Goal: Task Accomplishment & Management: Complete application form

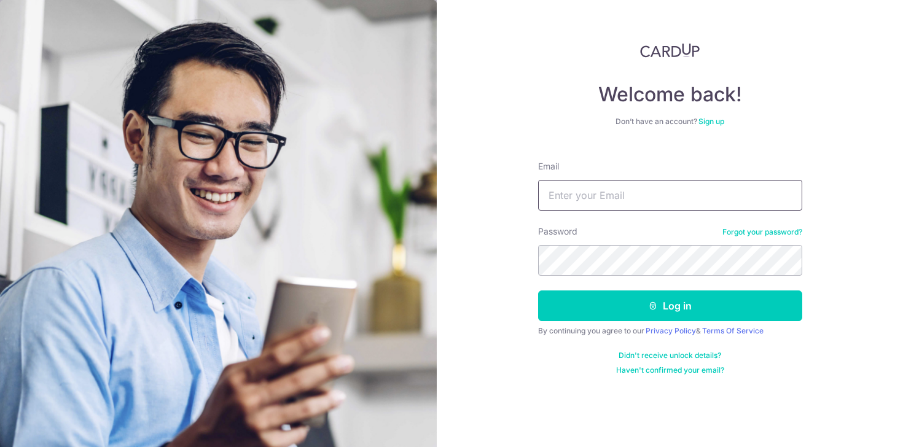
click at [580, 182] on input "Email" at bounding box center [670, 195] width 264 height 31
type input "[EMAIL_ADDRESS][DOMAIN_NAME]"
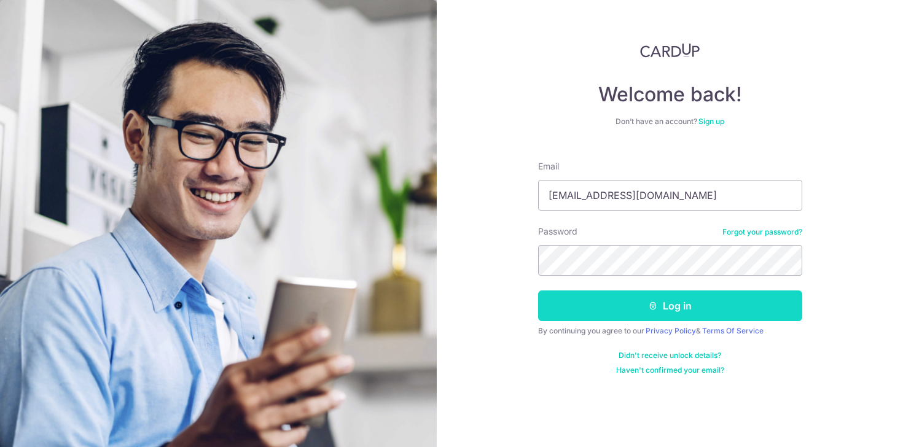
click at [637, 304] on button "Log in" at bounding box center [670, 305] width 264 height 31
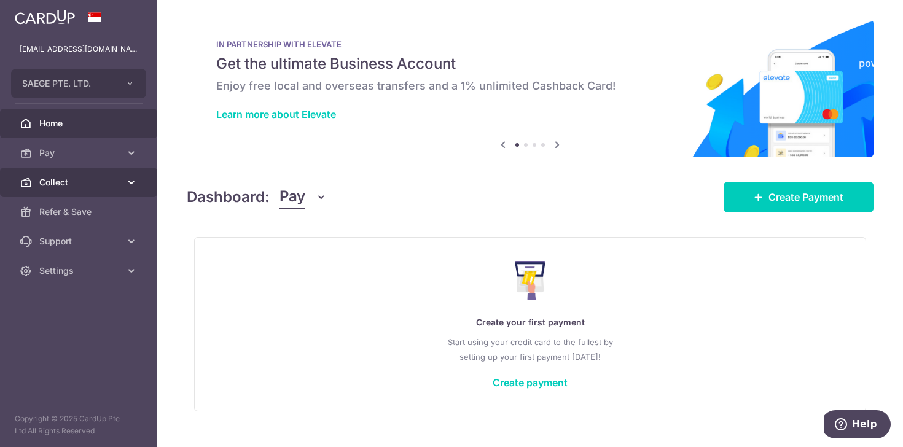
click at [77, 185] on span "Collect" at bounding box center [79, 182] width 81 height 12
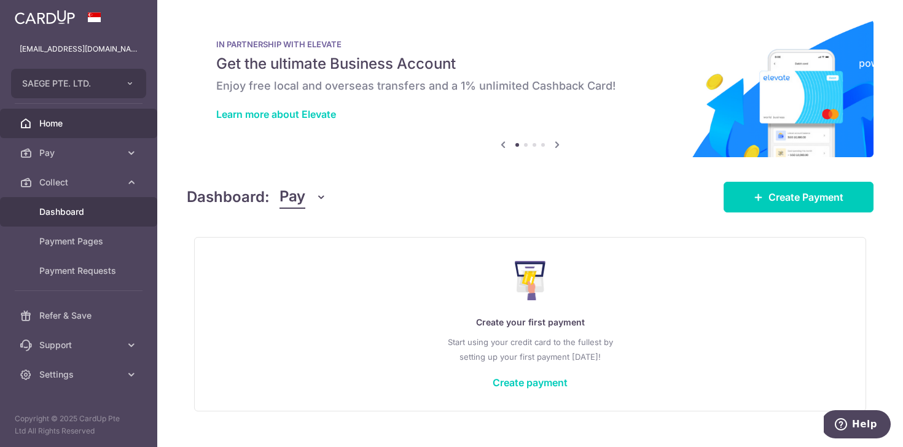
click at [80, 220] on link "Dashboard" at bounding box center [78, 211] width 157 height 29
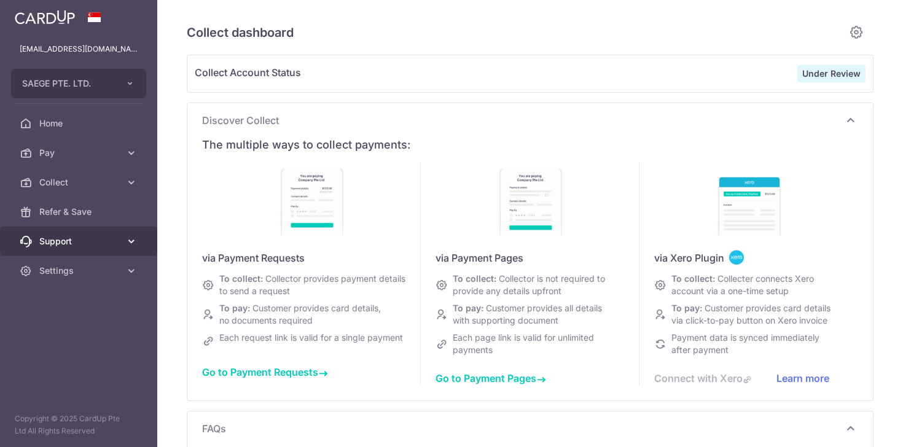
click at [89, 238] on span "Support" at bounding box center [79, 241] width 81 height 12
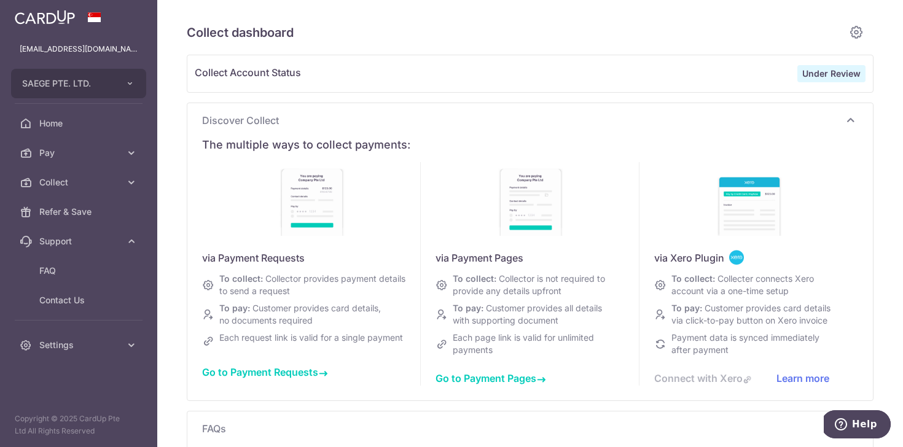
click at [294, 378] on span "Go to Payment Requests" at bounding box center [265, 372] width 126 height 12
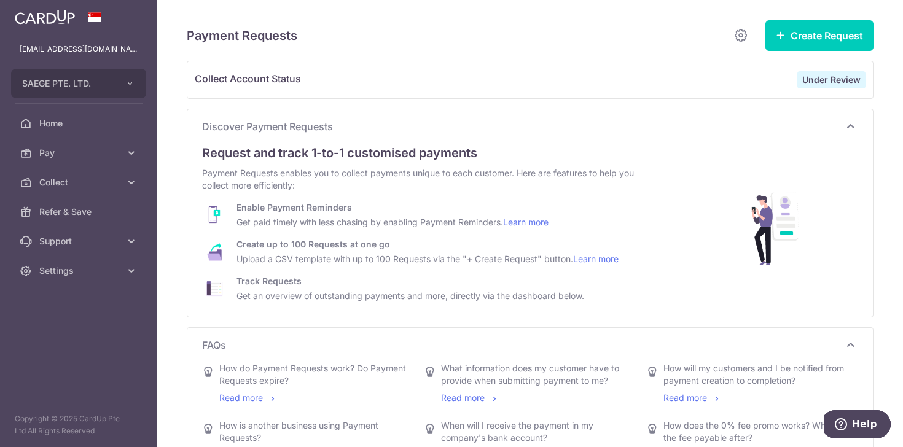
click at [828, 84] on strong "Under Review" at bounding box center [831, 79] width 58 height 10
drag, startPoint x: 103, startPoint y: 80, endPoint x: 110, endPoint y: 81, distance: 6.8
click at [103, 81] on span "SAEGE PTE. LTD." at bounding box center [67, 83] width 91 height 12
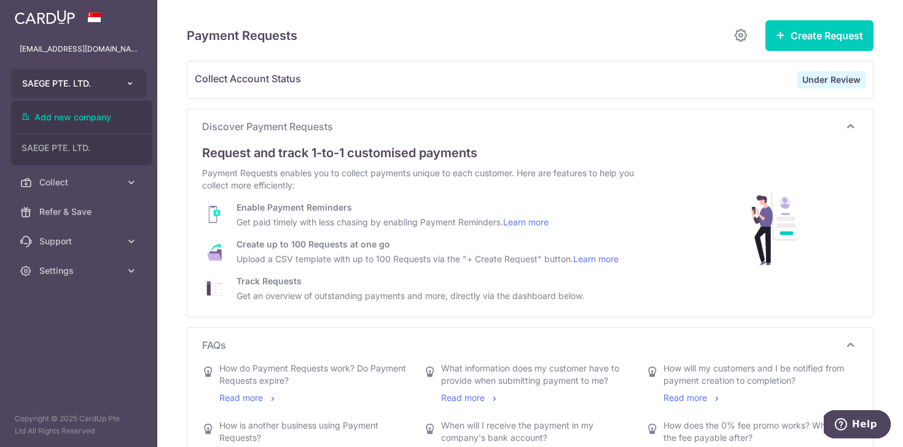
click at [119, 79] on button "SAEGE PTE. LTD." at bounding box center [78, 83] width 135 height 29
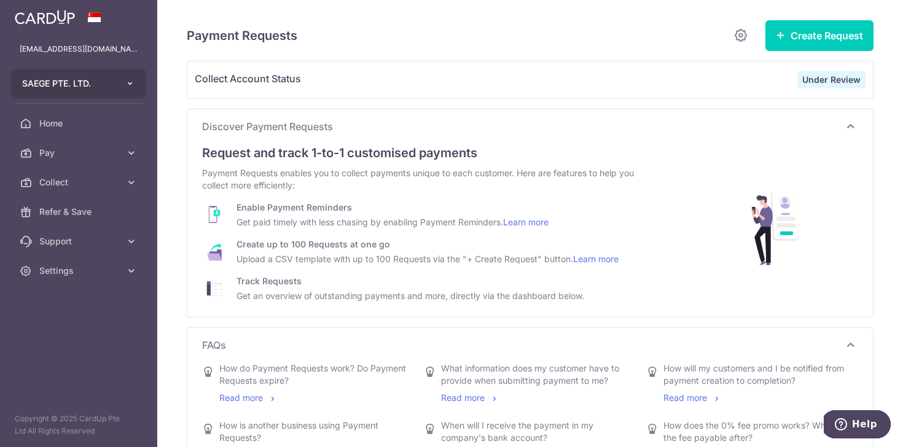
click at [115, 79] on button "SAEGE PTE. LTD." at bounding box center [78, 83] width 135 height 29
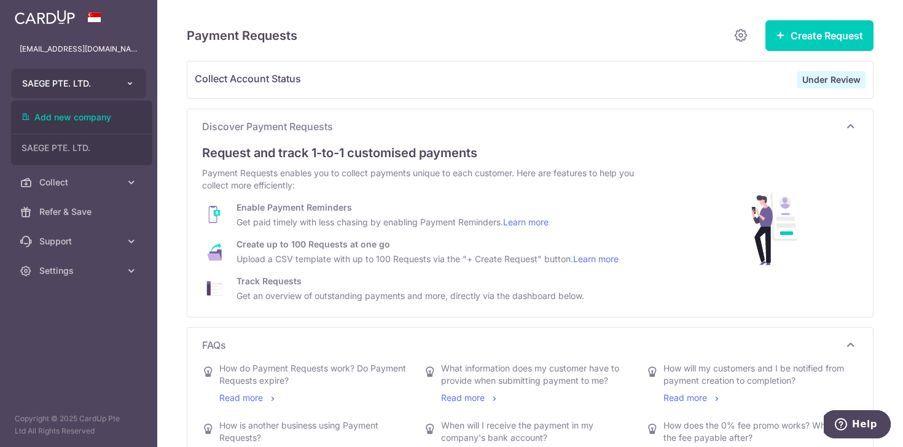
click at [120, 80] on button "SAEGE PTE. LTD." at bounding box center [78, 83] width 135 height 29
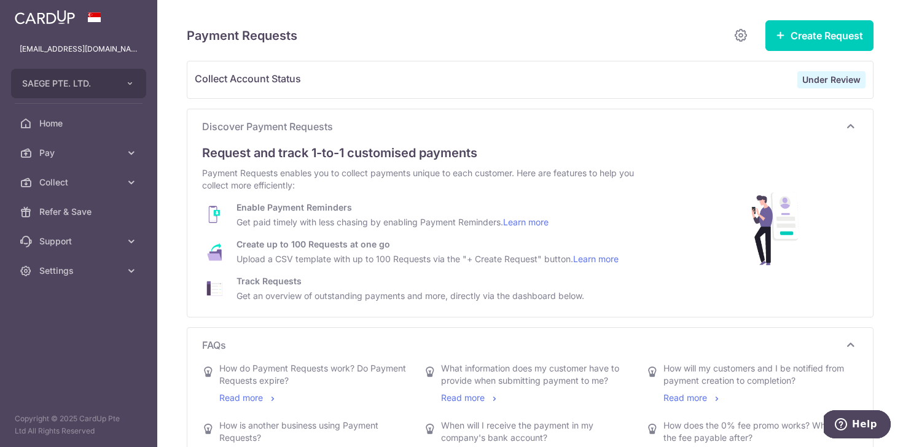
click at [802, 76] on strong "Under Review" at bounding box center [831, 79] width 58 height 10
click at [803, 79] on strong "Under Review" at bounding box center [831, 79] width 58 height 10
click at [815, 84] on strong "Under Review" at bounding box center [831, 79] width 58 height 10
click at [817, 84] on strong "Under Review" at bounding box center [831, 79] width 58 height 10
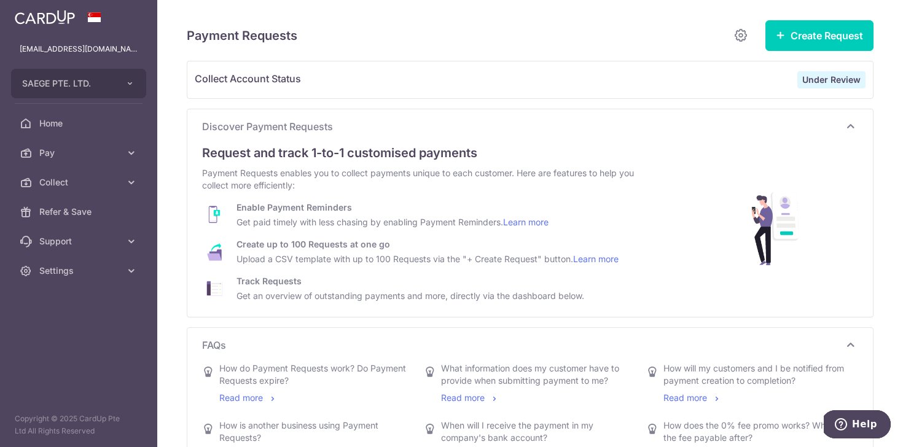
click at [817, 85] on strong "Under Review" at bounding box center [831, 79] width 58 height 10
click at [779, 29] on button "Create Request" at bounding box center [819, 35] width 108 height 31
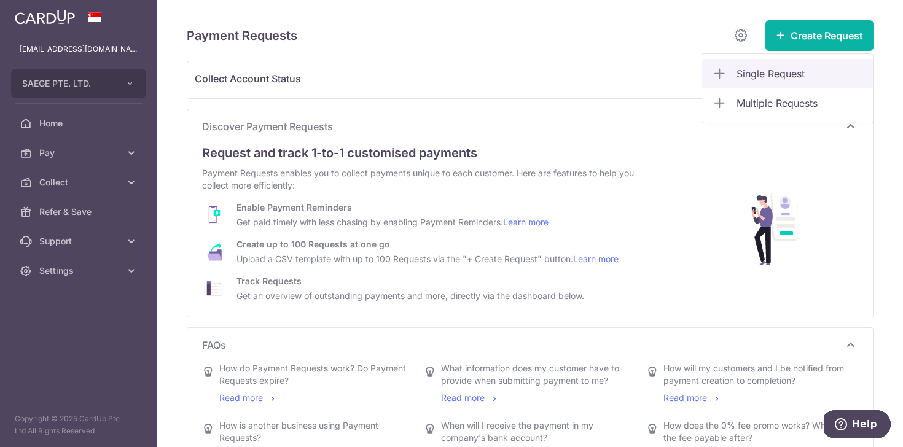
click at [730, 82] on link "Single Request" at bounding box center [787, 73] width 171 height 29
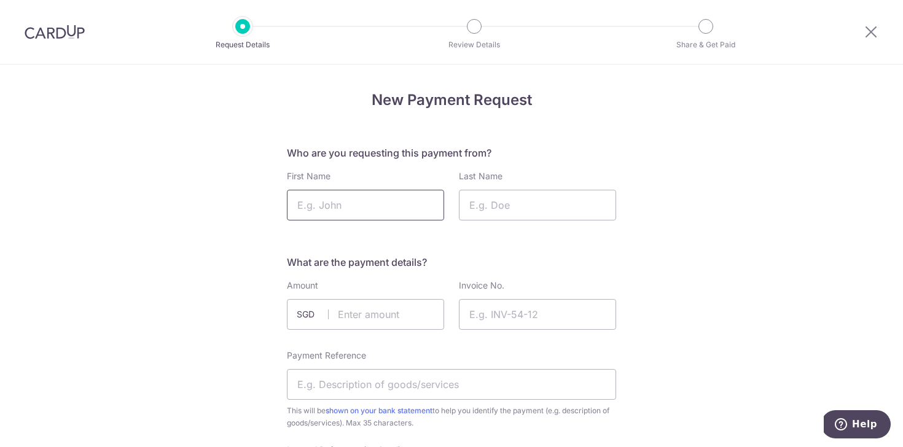
drag, startPoint x: 324, startPoint y: 201, endPoint x: 335, endPoint y: 220, distance: 21.5
click at [324, 201] on input "First Name" at bounding box center [365, 205] width 157 height 31
drag, startPoint x: 294, startPoint y: 103, endPoint x: 283, endPoint y: 104, distance: 10.6
click at [294, 103] on h4 "New Payment Request" at bounding box center [451, 100] width 329 height 22
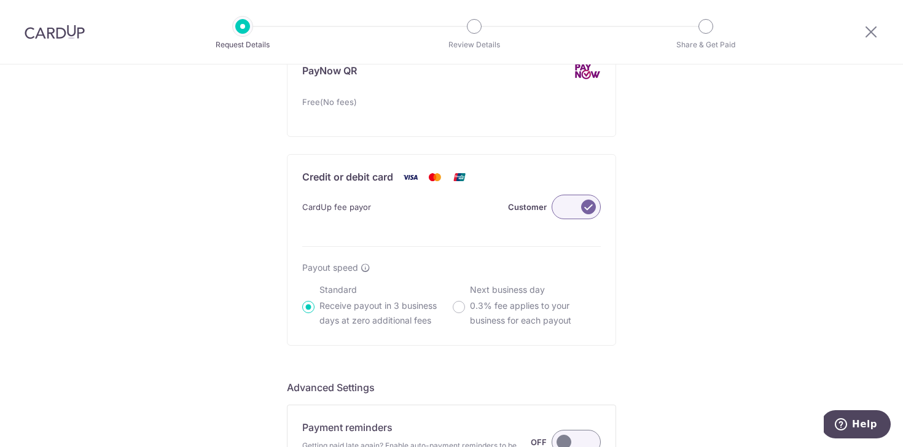
scroll to position [762, 0]
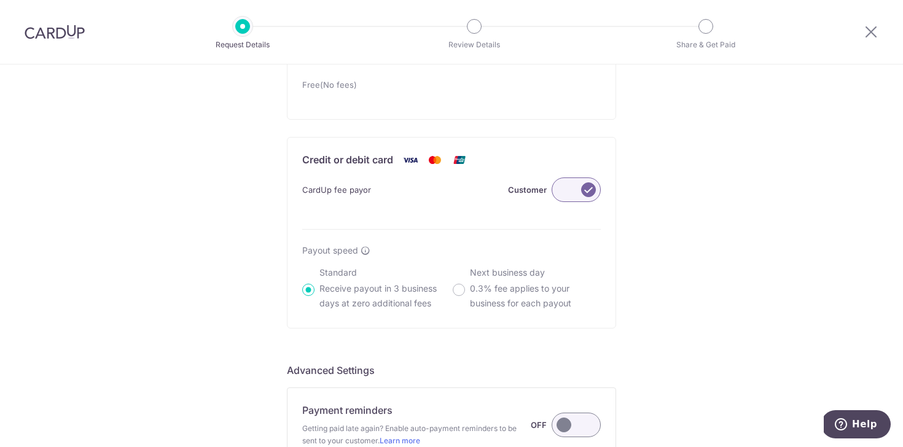
click at [580, 187] on label at bounding box center [575, 189] width 49 height 25
click at [0, 0] on input "Customer" at bounding box center [0, 0] width 0 height 0
click at [577, 191] on label at bounding box center [575, 189] width 49 height 25
click at [0, 0] on input "Me" at bounding box center [0, 0] width 0 height 0
click at [577, 190] on label at bounding box center [575, 189] width 49 height 25
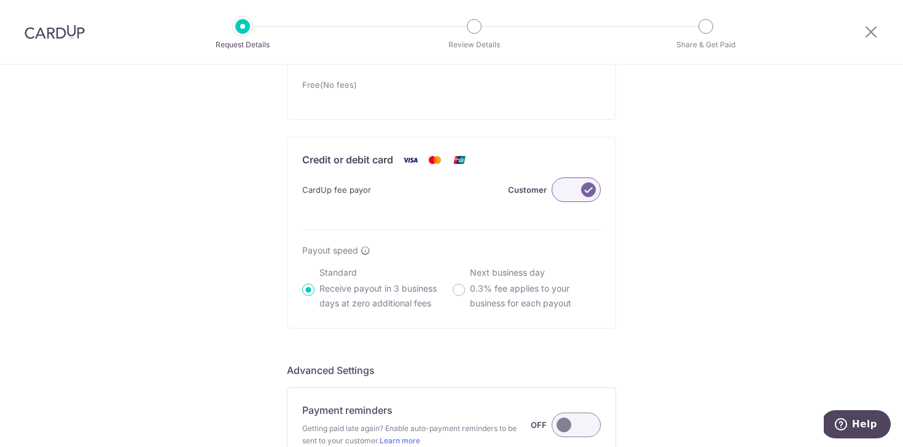
click at [0, 0] on input "Customer" at bounding box center [0, 0] width 0 height 0
click at [577, 190] on label at bounding box center [575, 189] width 49 height 25
click at [0, 0] on input "Me" at bounding box center [0, 0] width 0 height 0
click at [577, 190] on label at bounding box center [575, 189] width 49 height 25
click at [0, 0] on input "Customer" at bounding box center [0, 0] width 0 height 0
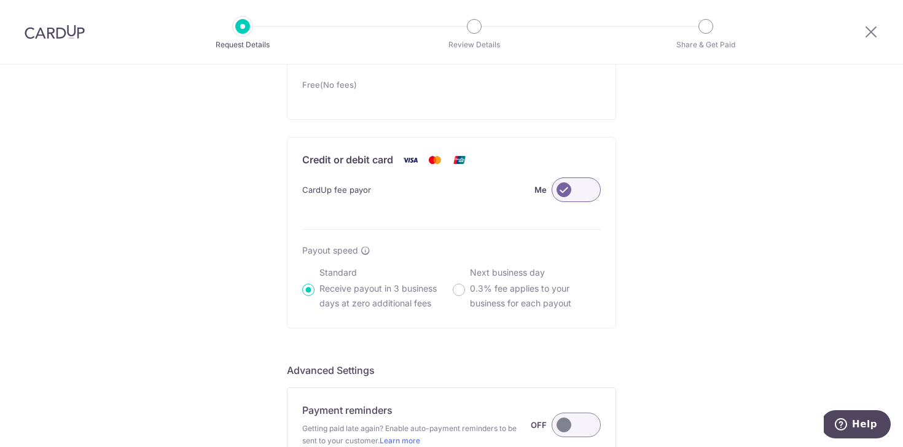
click at [577, 190] on label at bounding box center [575, 189] width 49 height 25
click at [0, 0] on input "Me" at bounding box center [0, 0] width 0 height 0
click at [577, 190] on label at bounding box center [575, 189] width 49 height 25
click at [0, 0] on input "Me" at bounding box center [0, 0] width 0 height 0
click at [577, 190] on label at bounding box center [575, 189] width 49 height 25
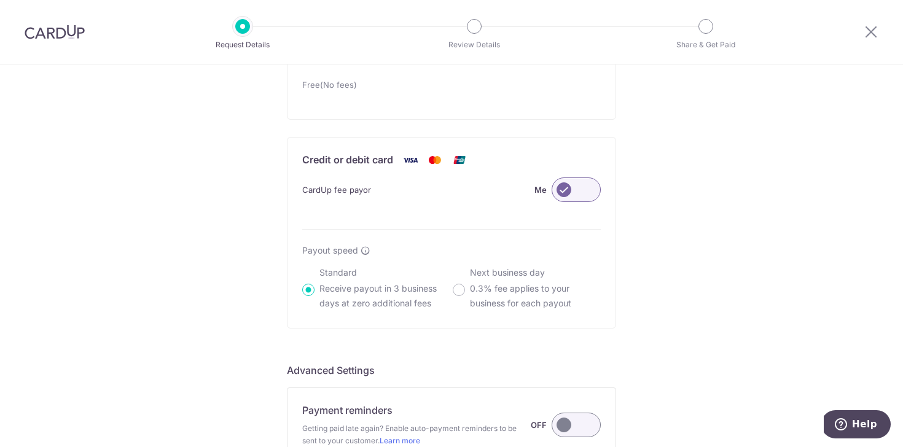
click at [0, 0] on input "Me" at bounding box center [0, 0] width 0 height 0
click at [577, 190] on label at bounding box center [575, 189] width 49 height 25
click at [0, 0] on input "Me" at bounding box center [0, 0] width 0 height 0
click at [577, 190] on label at bounding box center [575, 189] width 49 height 25
click at [0, 0] on input "Me" at bounding box center [0, 0] width 0 height 0
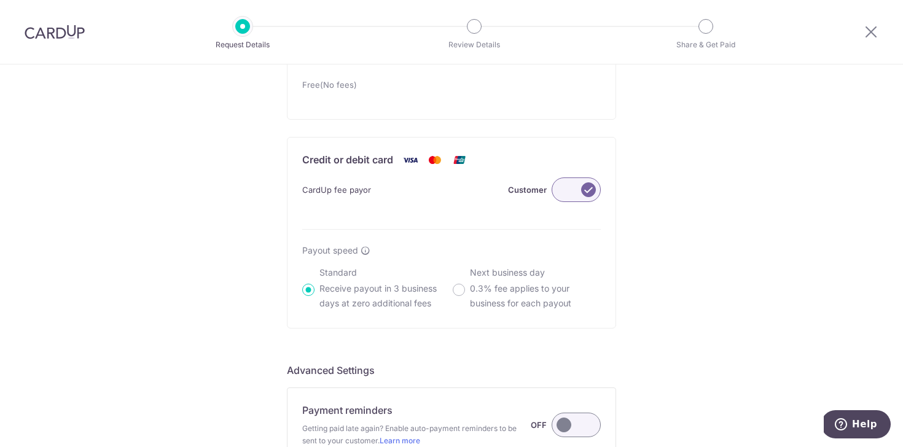
click at [577, 190] on label at bounding box center [575, 189] width 49 height 25
click at [0, 0] on input "Customer" at bounding box center [0, 0] width 0 height 0
click at [577, 190] on label at bounding box center [575, 189] width 49 height 25
click at [0, 0] on input "Customer" at bounding box center [0, 0] width 0 height 0
click at [577, 190] on label at bounding box center [575, 189] width 49 height 25
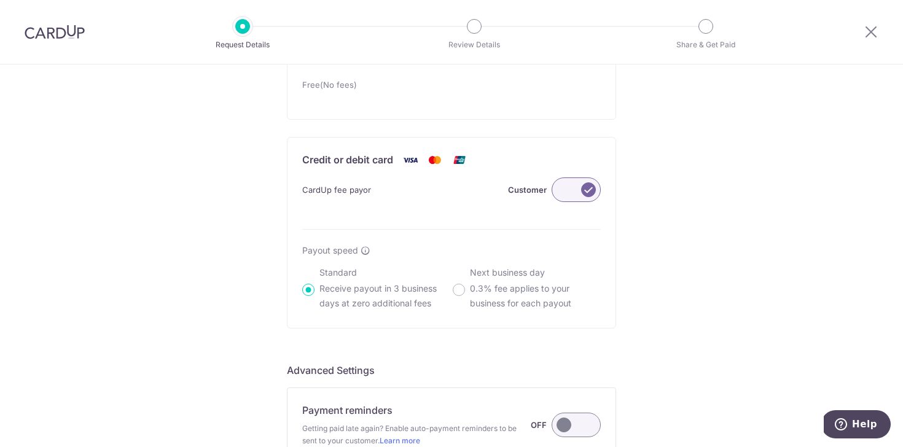
click at [0, 0] on input "Customer" at bounding box center [0, 0] width 0 height 0
click at [577, 190] on label at bounding box center [575, 189] width 49 height 25
click at [0, 0] on input "Customer" at bounding box center [0, 0] width 0 height 0
click at [577, 190] on label at bounding box center [575, 189] width 49 height 25
click at [0, 0] on input "Customer" at bounding box center [0, 0] width 0 height 0
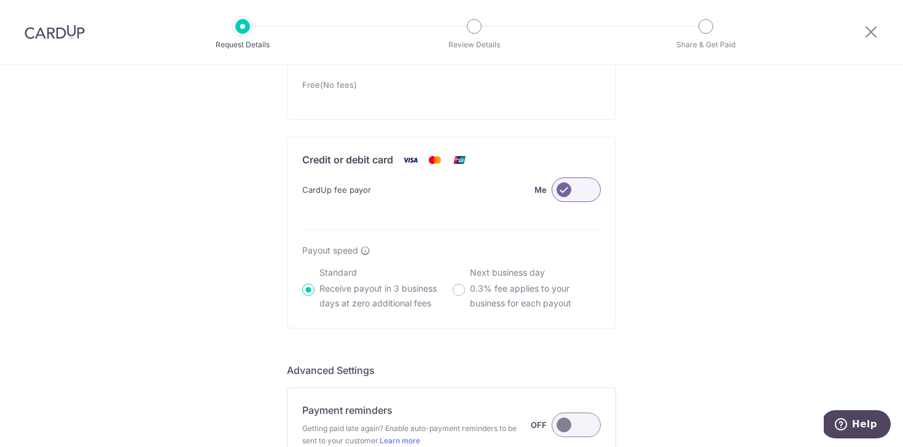
click at [578, 190] on label at bounding box center [575, 189] width 49 height 25
click at [0, 0] on input "Me" at bounding box center [0, 0] width 0 height 0
click at [578, 190] on label at bounding box center [575, 189] width 49 height 25
click at [0, 0] on input "Me" at bounding box center [0, 0] width 0 height 0
click at [578, 190] on label at bounding box center [575, 189] width 49 height 25
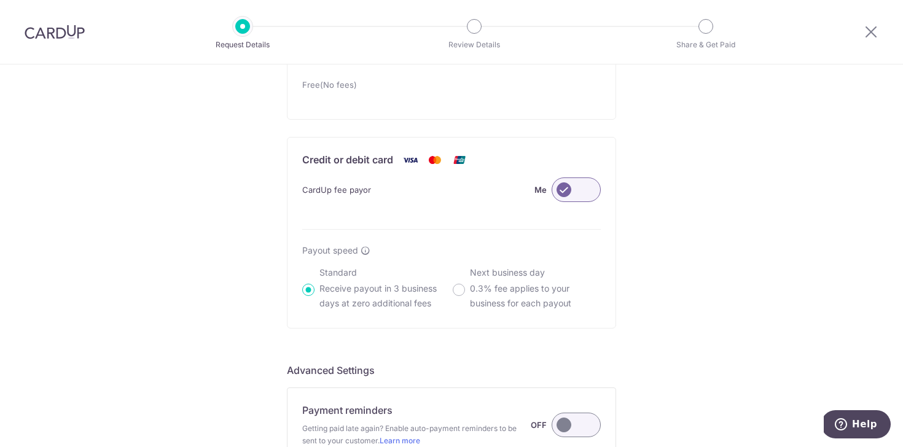
click at [0, 0] on input "Me" at bounding box center [0, 0] width 0 height 0
click at [578, 190] on label at bounding box center [575, 189] width 49 height 25
click at [0, 0] on input "Customer" at bounding box center [0, 0] width 0 height 0
click at [578, 190] on label at bounding box center [575, 189] width 49 height 25
click at [0, 0] on input "Me" at bounding box center [0, 0] width 0 height 0
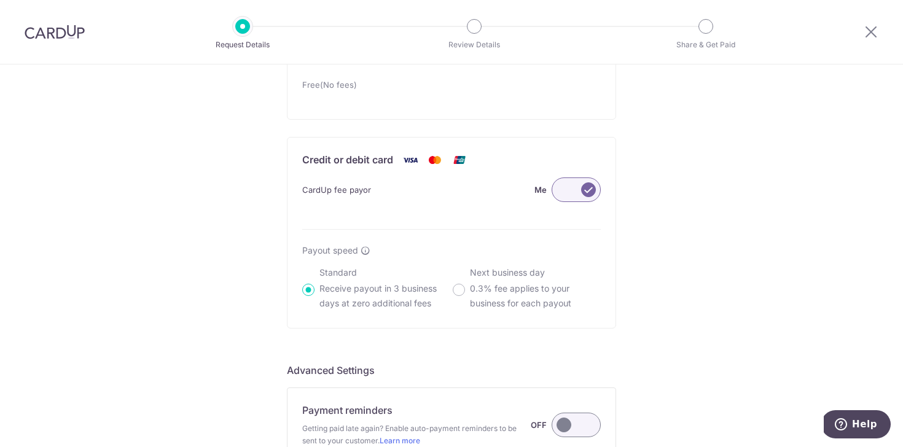
click at [578, 190] on label at bounding box center [575, 189] width 49 height 25
click at [0, 0] on input "Me" at bounding box center [0, 0] width 0 height 0
click at [578, 190] on label at bounding box center [575, 189] width 49 height 25
click at [0, 0] on input "Me" at bounding box center [0, 0] width 0 height 0
click at [578, 190] on label at bounding box center [575, 189] width 49 height 25
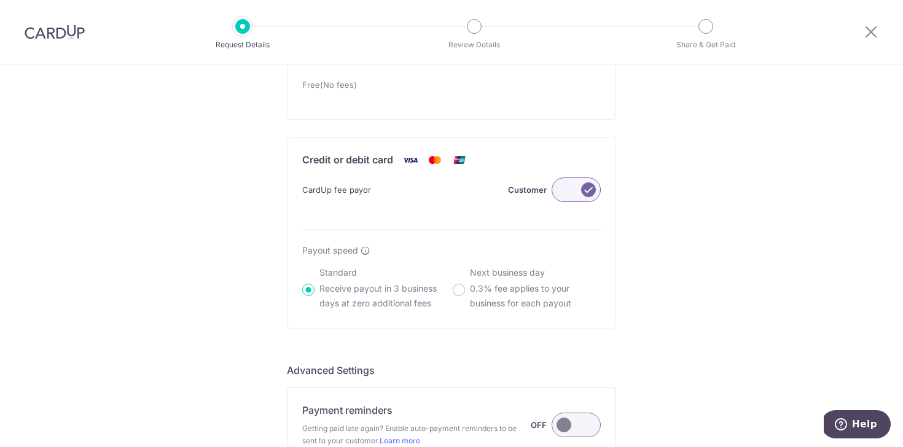
click at [0, 0] on input "Customer" at bounding box center [0, 0] width 0 height 0
click at [577, 187] on label at bounding box center [575, 189] width 49 height 25
click at [0, 0] on input "Me" at bounding box center [0, 0] width 0 height 0
click at [573, 190] on label at bounding box center [575, 189] width 49 height 25
click at [0, 0] on input "Customer" at bounding box center [0, 0] width 0 height 0
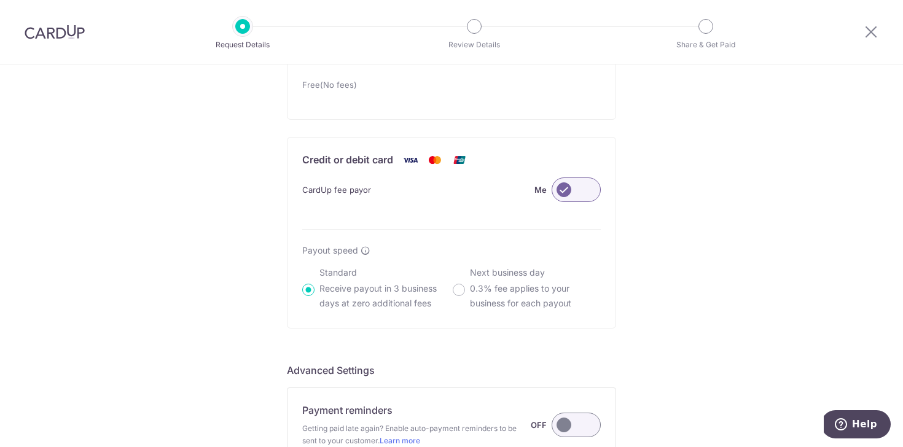
click at [567, 191] on label at bounding box center [575, 189] width 49 height 25
click at [0, 0] on input "Me" at bounding box center [0, 0] width 0 height 0
